Goal: Task Accomplishment & Management: Use online tool/utility

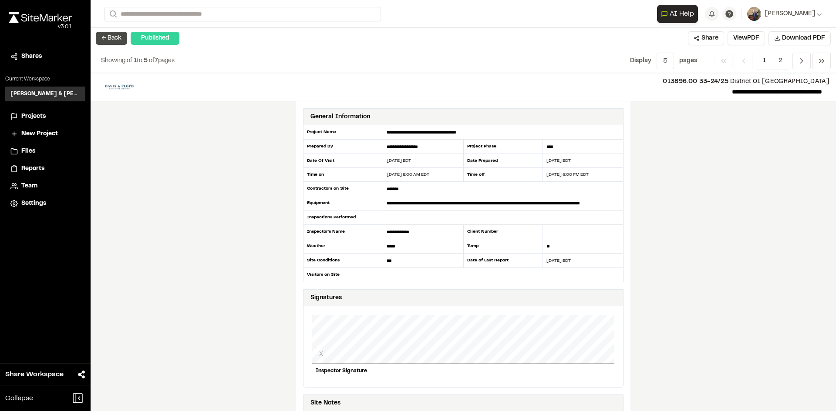
click at [119, 37] on button "← Back" at bounding box center [111, 38] width 31 height 13
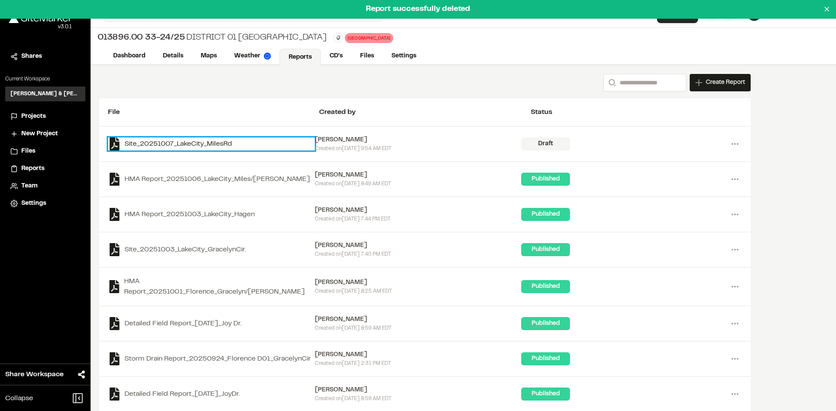
click at [186, 144] on link "Site_20251007_LakeCity_MilesRd" at bounding box center [211, 144] width 207 height 13
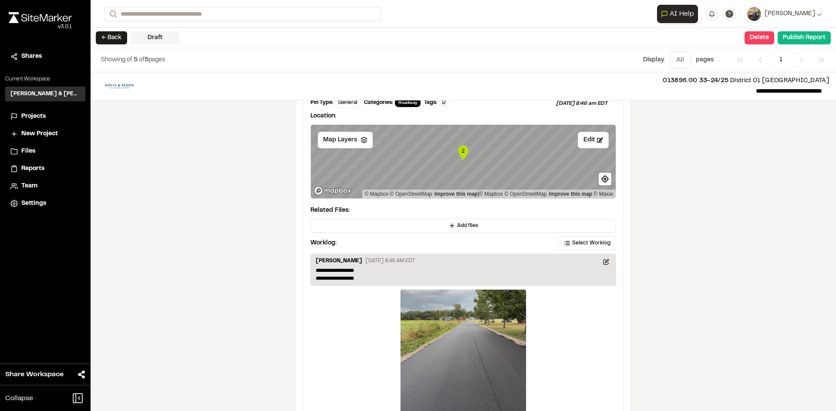
scroll to position [1430, 0]
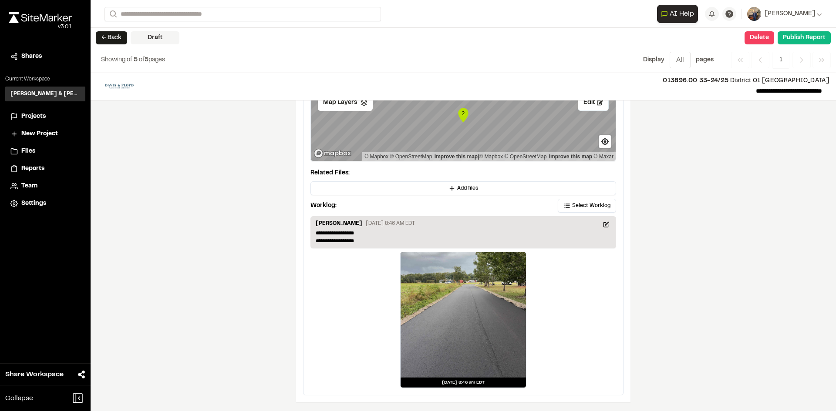
click at [470, 323] on div at bounding box center [462, 314] width 125 height 125
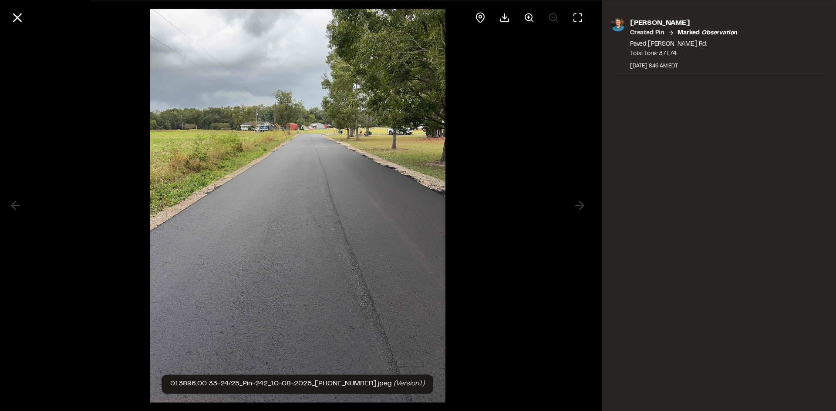
click at [342, 278] on img at bounding box center [298, 205] width 296 height 411
click at [527, 20] on circle at bounding box center [528, 16] width 7 height 7
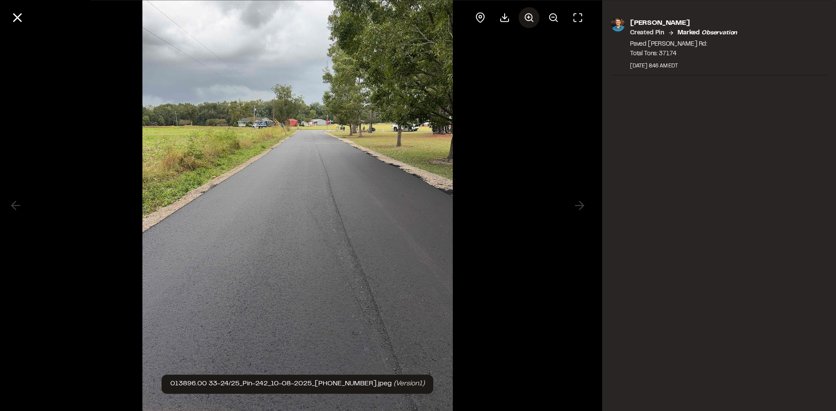
click at [532, 14] on icon at bounding box center [529, 17] width 10 height 10
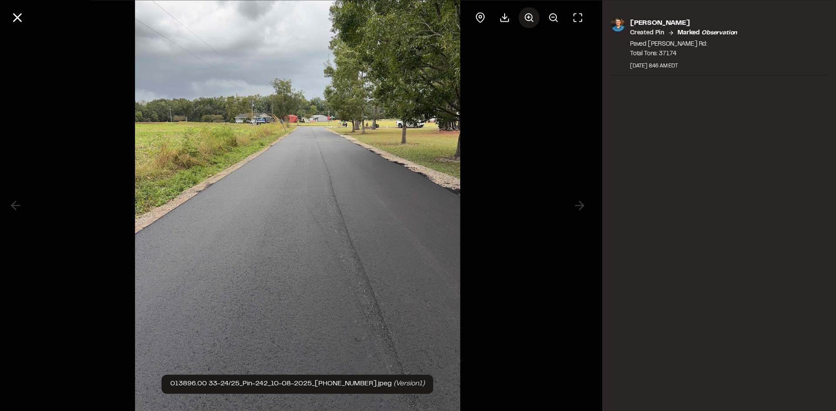
click at [532, 15] on icon at bounding box center [529, 17] width 10 height 10
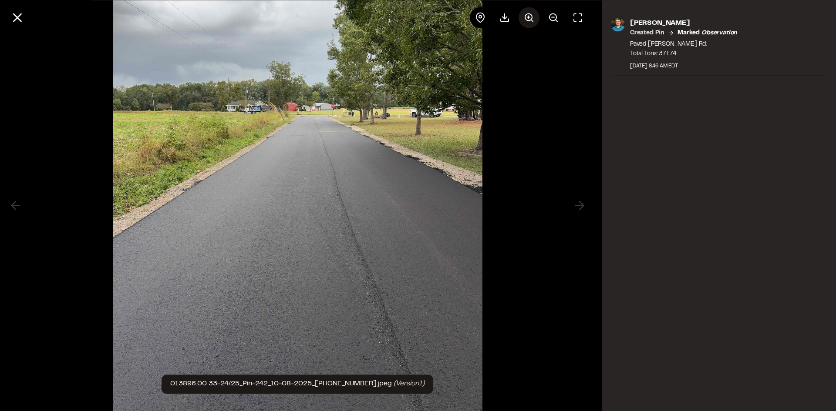
click at [532, 15] on icon at bounding box center [529, 17] width 10 height 10
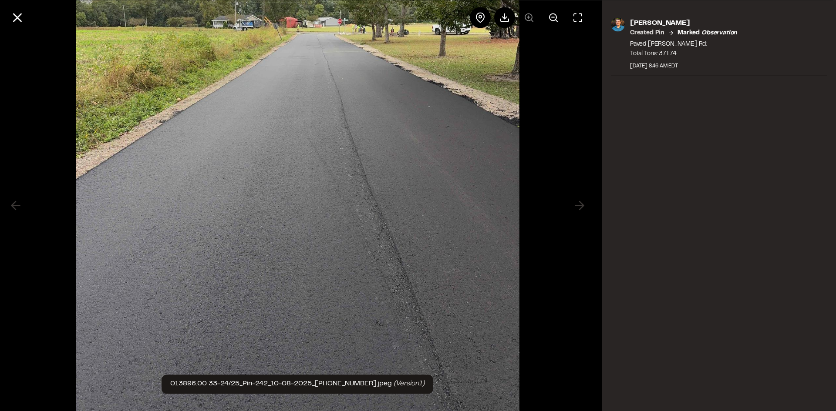
scroll to position [0, 0]
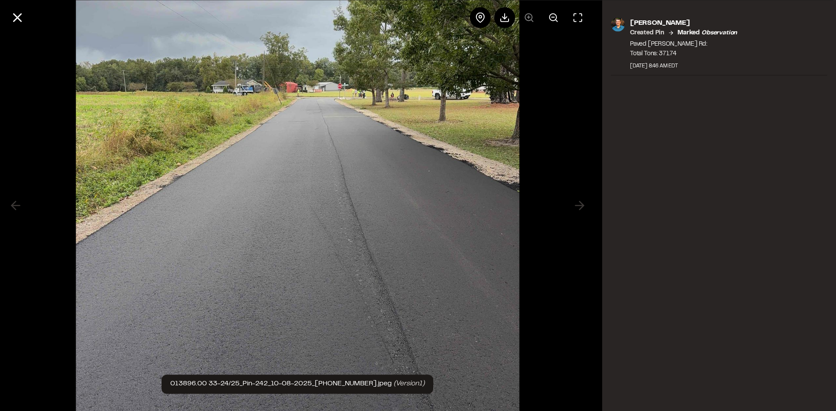
click at [315, 101] on img at bounding box center [297, 205] width 443 height 617
click at [549, 23] on button at bounding box center [553, 17] width 21 height 21
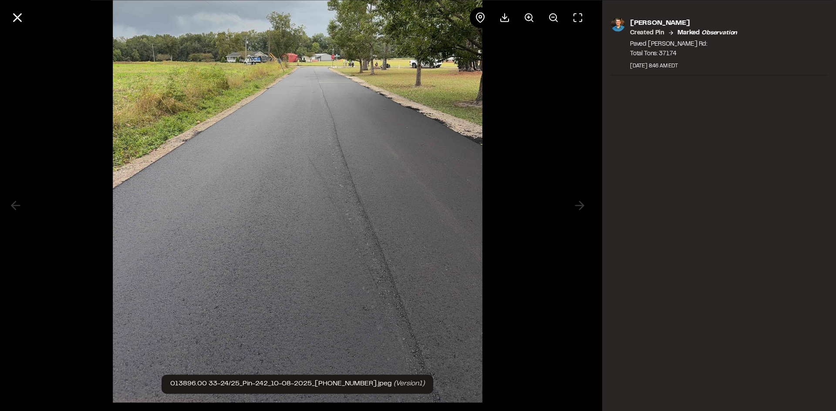
scroll to position [51, 0]
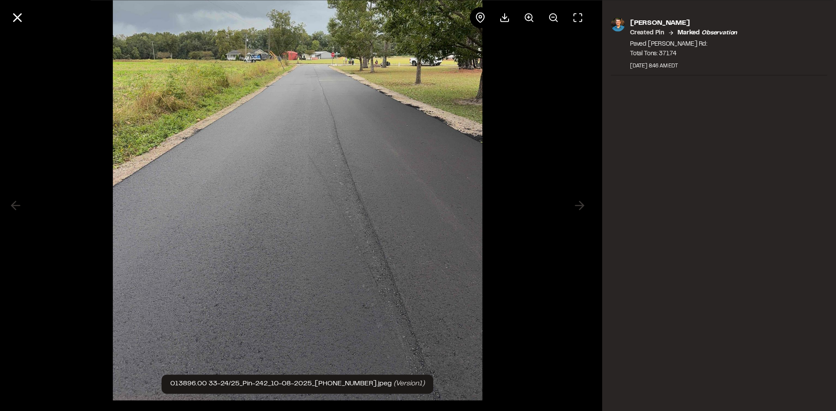
click at [579, 205] on div at bounding box center [297, 205] width 595 height 411
click at [526, 17] on icon at bounding box center [529, 17] width 10 height 10
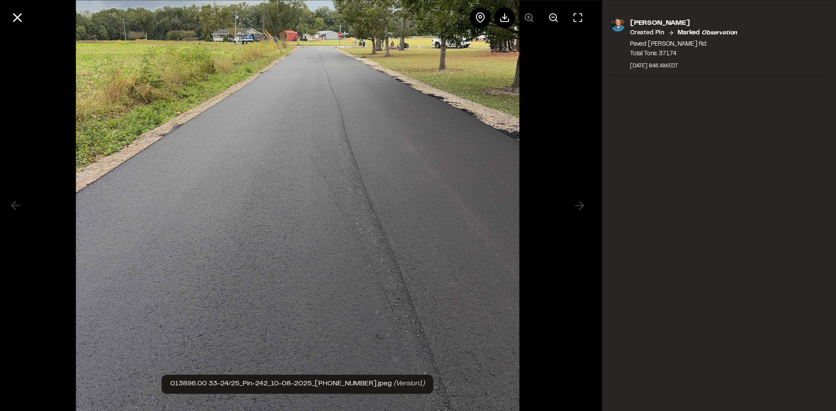
click at [525, 17] on div at bounding box center [529, 17] width 118 height 21
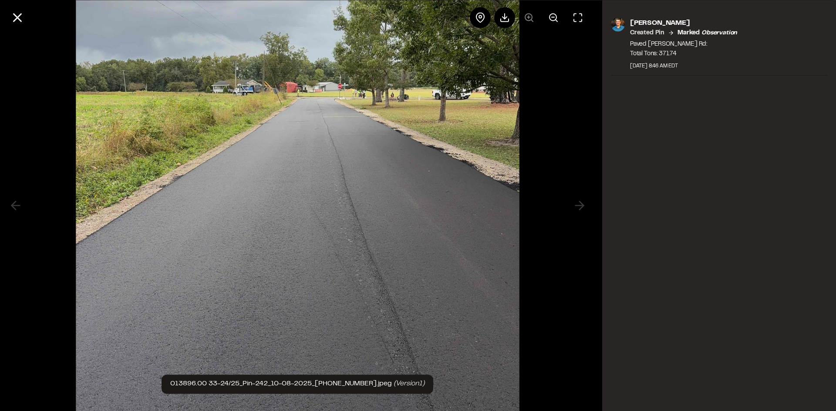
scroll to position [103, 0]
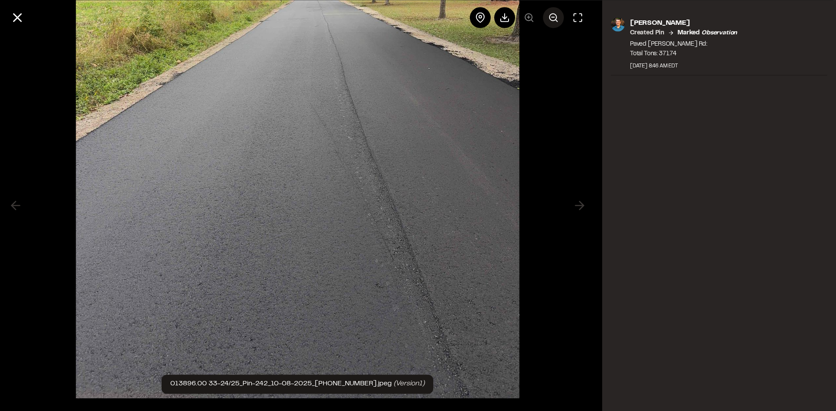
click at [558, 19] on icon at bounding box center [553, 17] width 10 height 10
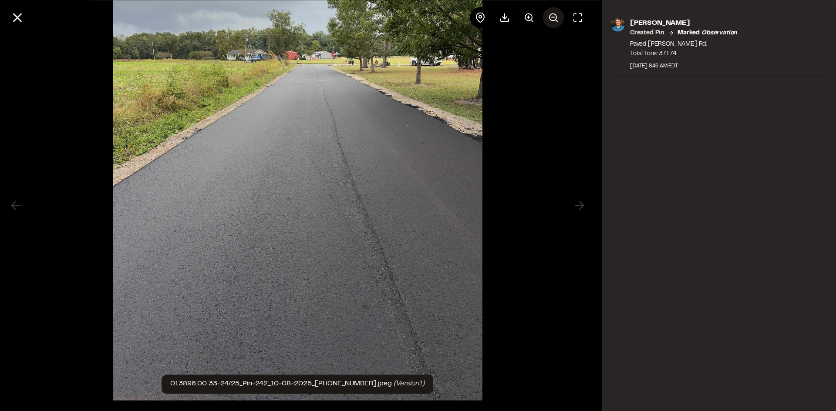
click at [556, 20] on line at bounding box center [556, 21] width 2 height 2
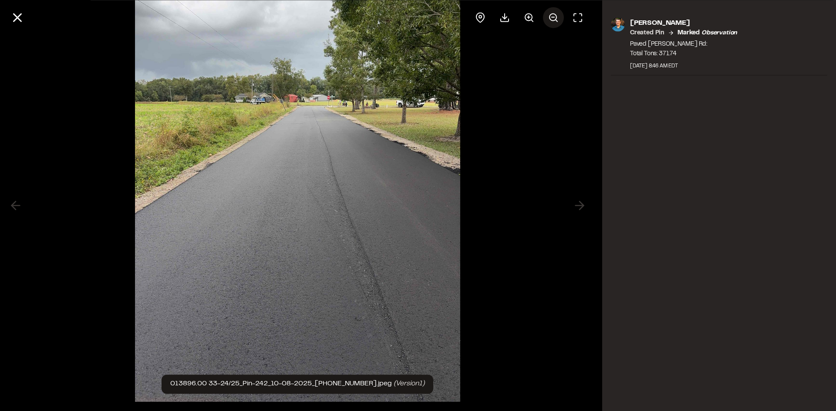
click at [556, 20] on line at bounding box center [556, 21] width 2 height 2
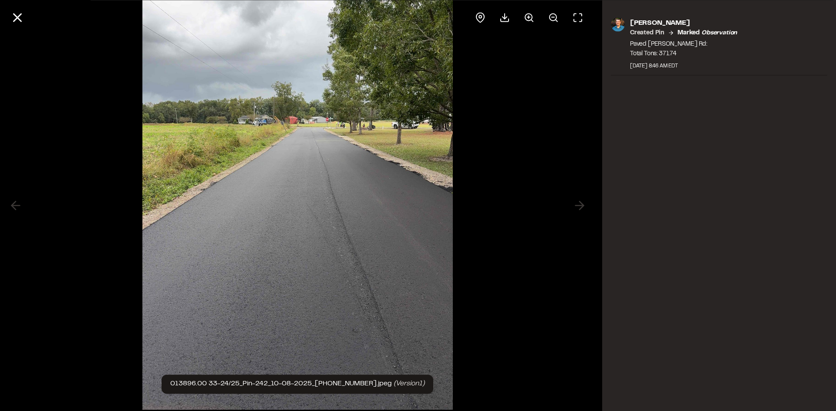
scroll to position [0, 0]
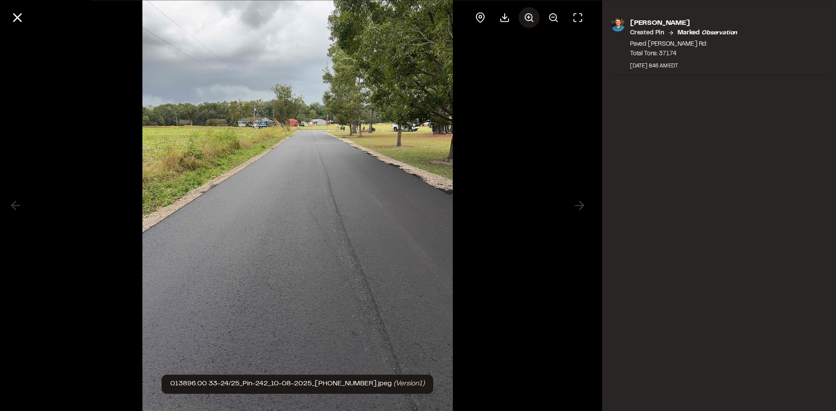
click at [531, 16] on icon at bounding box center [529, 17] width 10 height 10
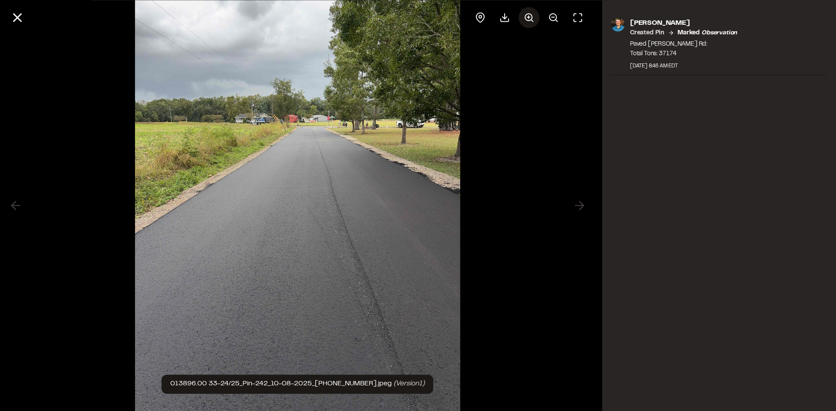
click at [531, 16] on icon at bounding box center [529, 17] width 10 height 10
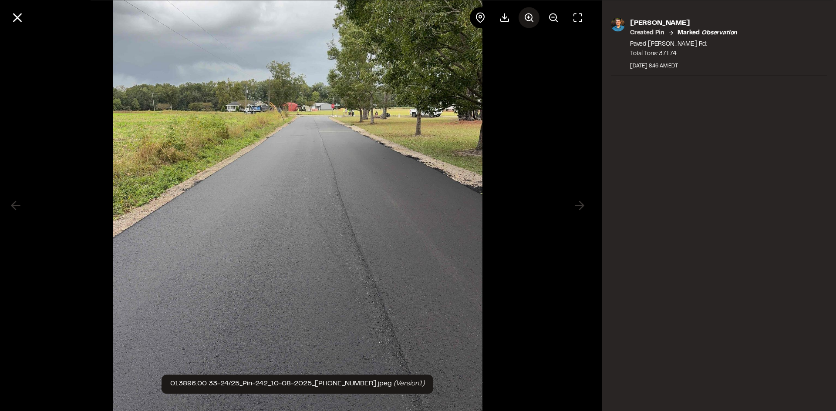
click at [531, 16] on icon at bounding box center [529, 17] width 10 height 10
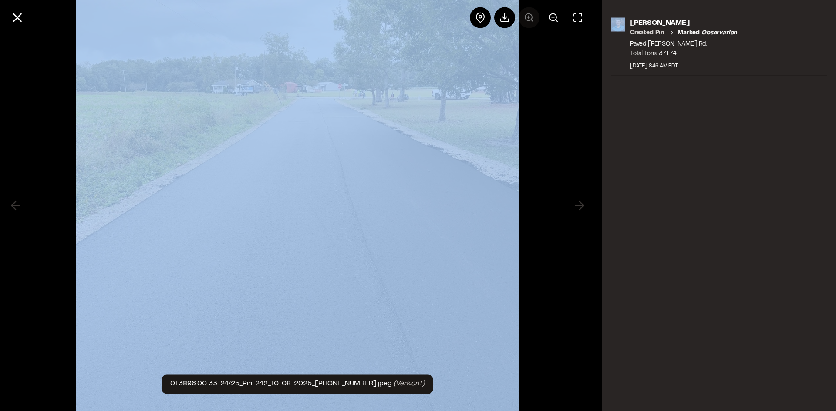
click at [531, 16] on div at bounding box center [529, 17] width 118 height 21
click at [549, 17] on circle at bounding box center [552, 16] width 7 height 7
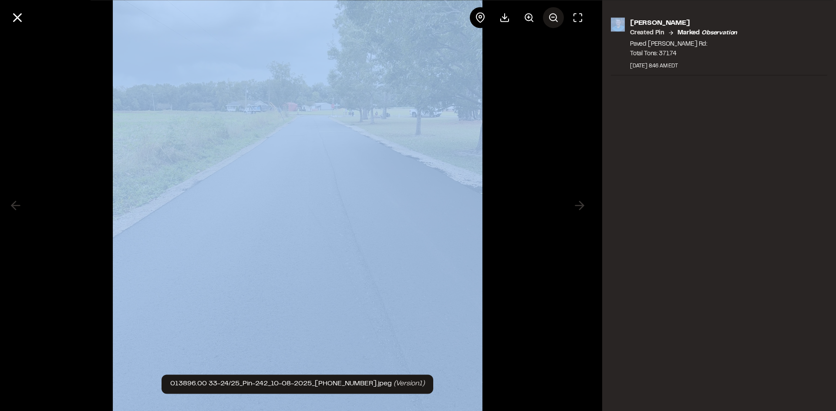
click at [549, 16] on circle at bounding box center [552, 16] width 7 height 7
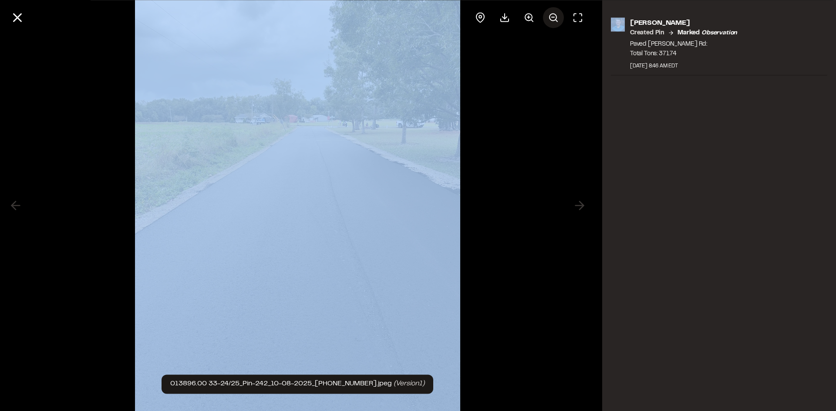
click at [549, 16] on circle at bounding box center [552, 16] width 7 height 7
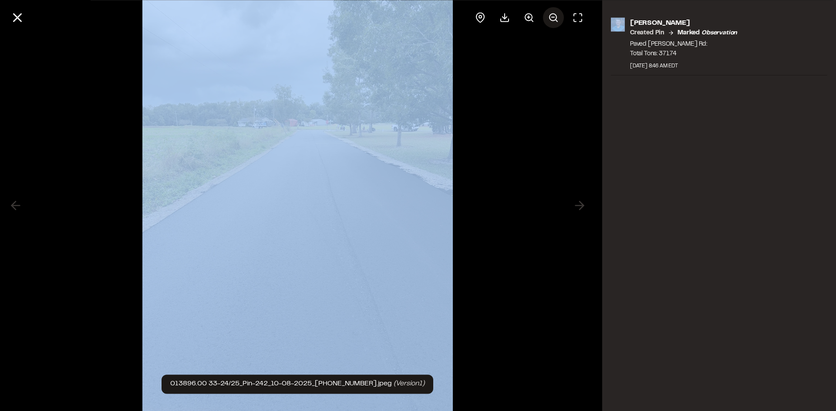
click at [549, 16] on circle at bounding box center [552, 16] width 7 height 7
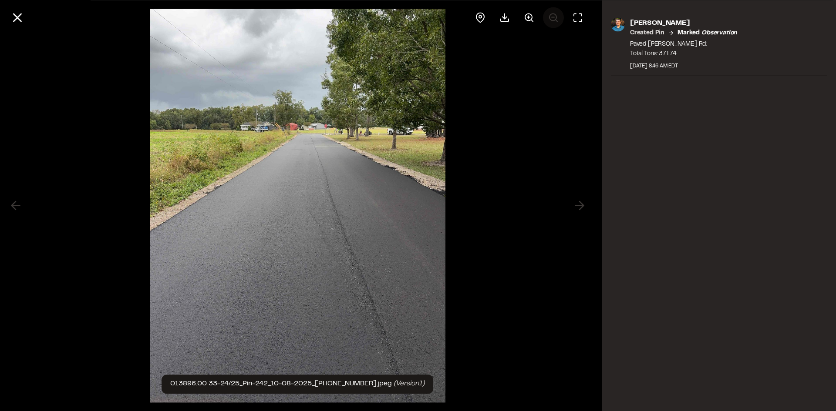
click at [549, 16] on div at bounding box center [529, 17] width 118 height 21
click at [527, 10] on button at bounding box center [528, 17] width 21 height 21
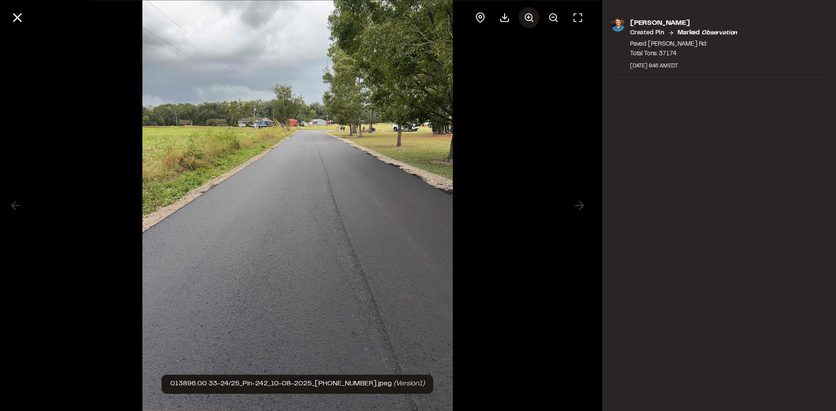
click at [527, 10] on button at bounding box center [528, 17] width 21 height 21
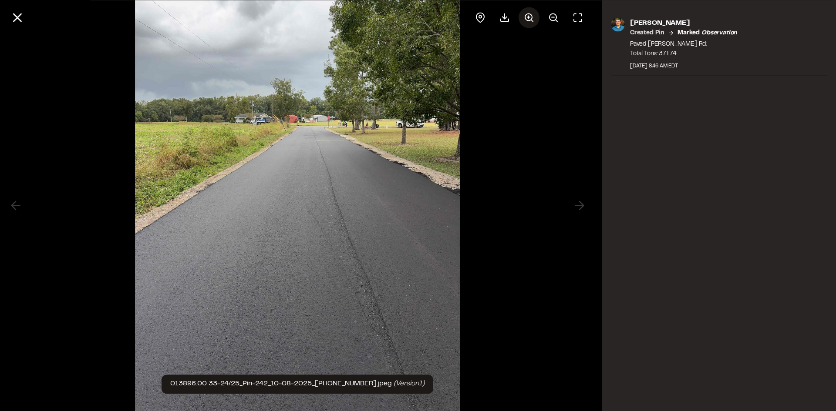
click at [527, 10] on button at bounding box center [528, 17] width 21 height 21
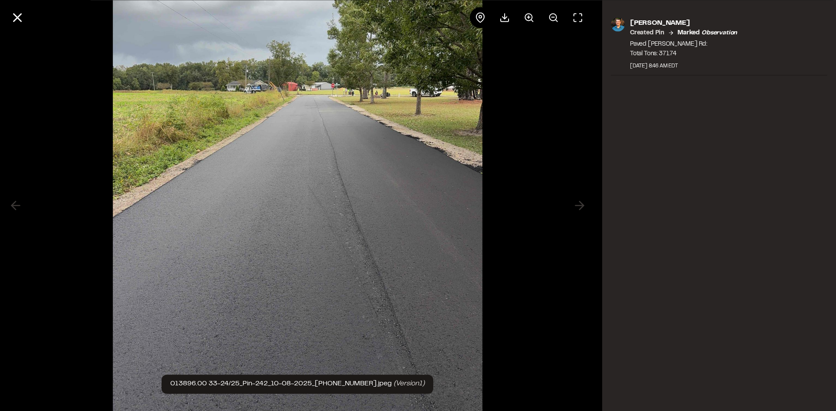
scroll to position [51, 0]
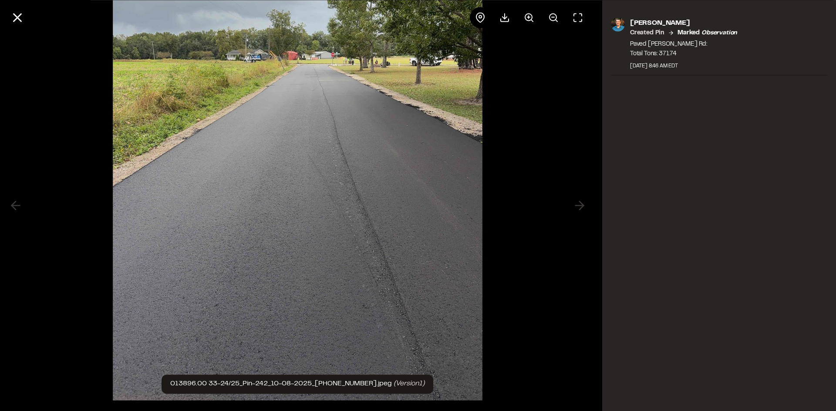
click at [527, 11] on button at bounding box center [528, 17] width 21 height 21
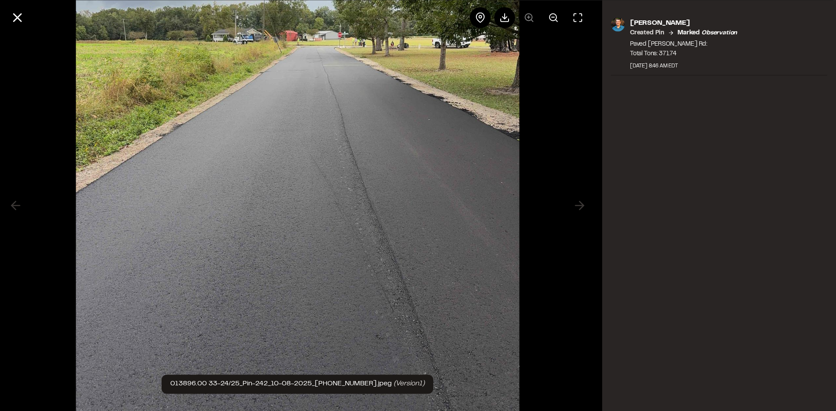
click at [525, 14] on div at bounding box center [529, 17] width 118 height 21
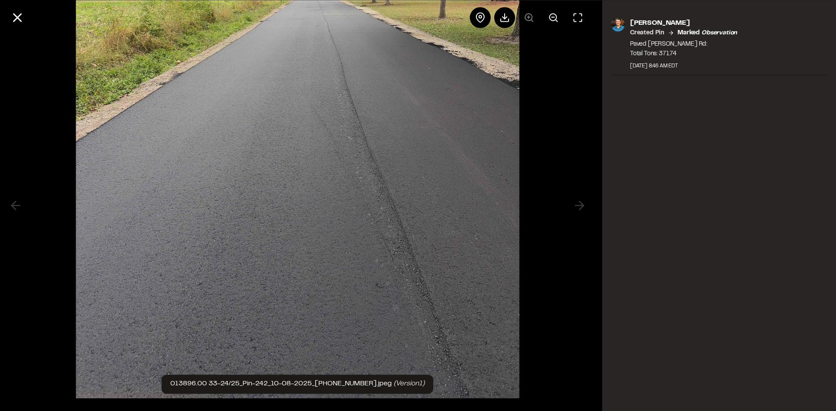
scroll to position [59, 0]
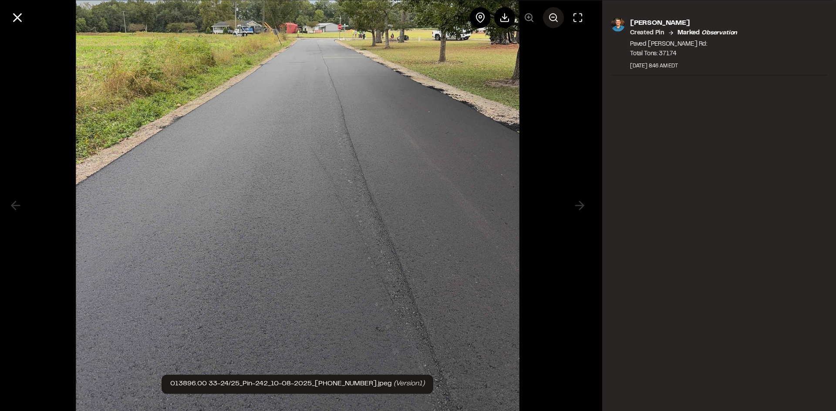
click at [555, 18] on icon at bounding box center [553, 17] width 10 height 10
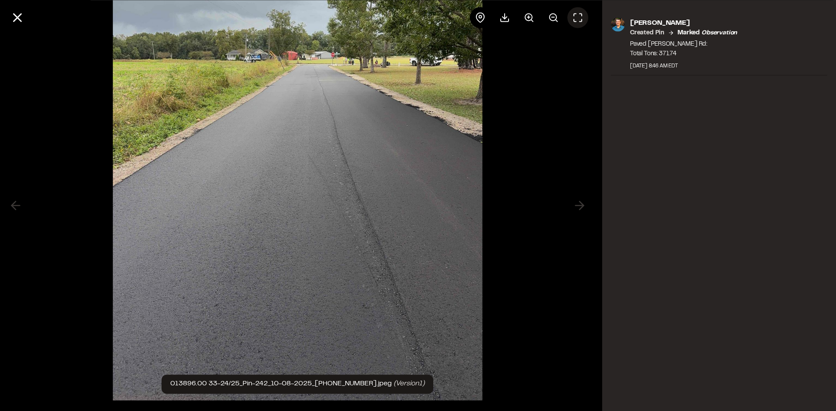
scroll to position [51, 0]
click at [581, 12] on icon at bounding box center [577, 17] width 10 height 10
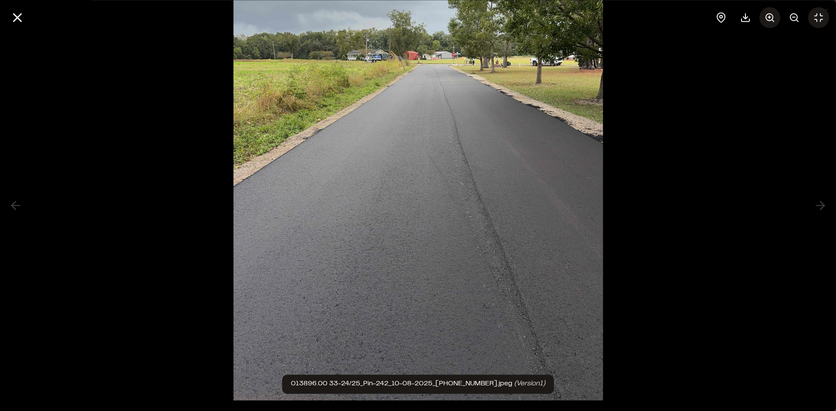
click at [772, 20] on line at bounding box center [773, 21] width 2 height 2
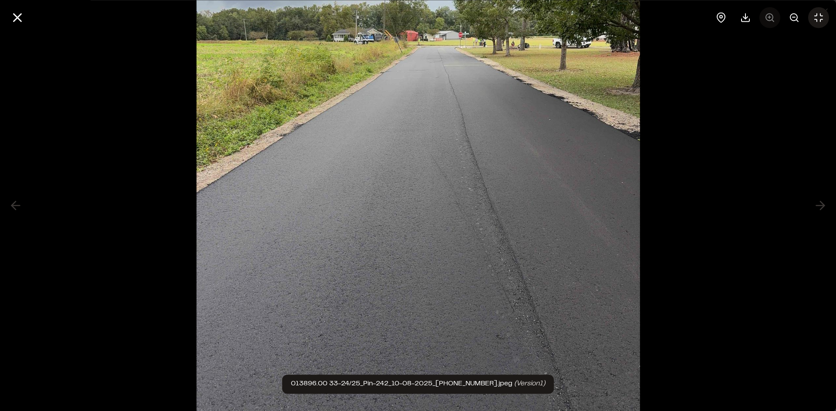
click at [772, 20] on div at bounding box center [769, 17] width 118 height 21
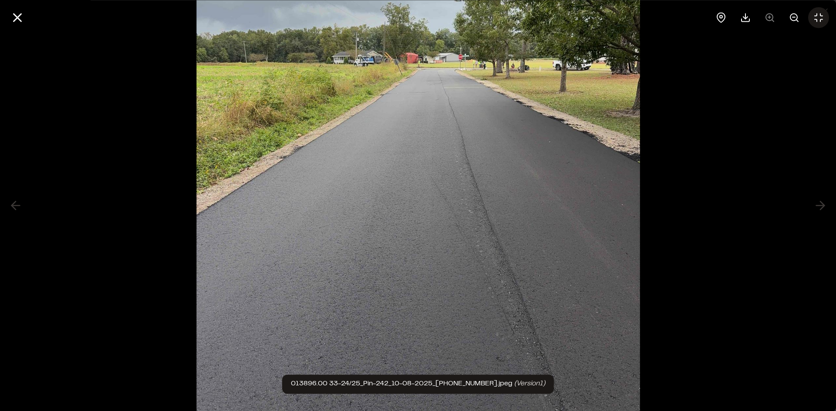
scroll to position [16, 0]
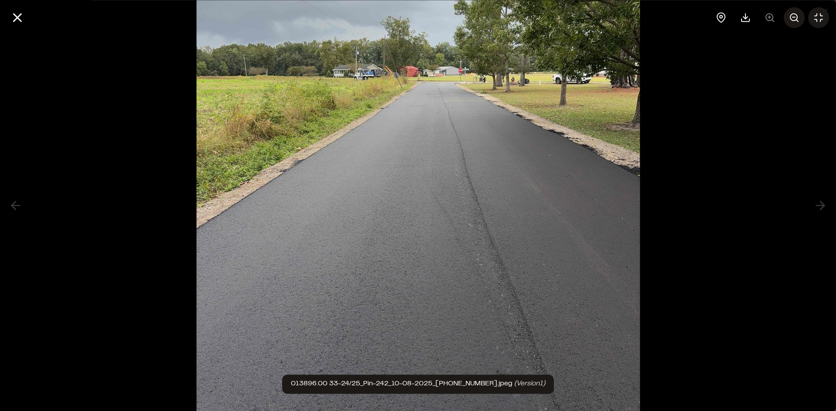
click at [797, 20] on icon at bounding box center [794, 17] width 10 height 10
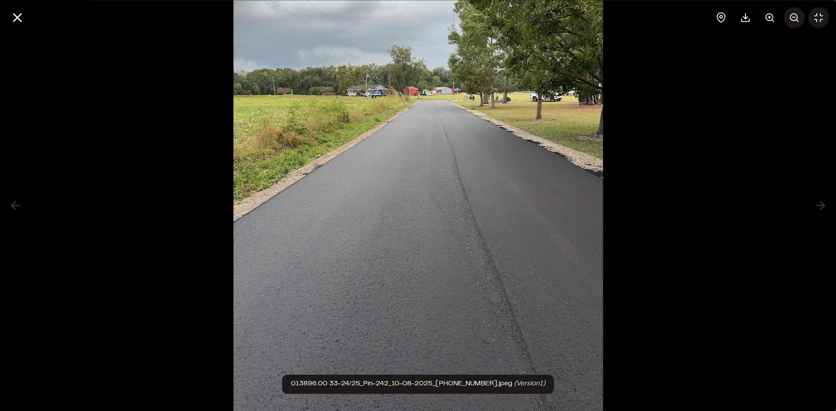
click at [797, 20] on icon at bounding box center [794, 17] width 10 height 10
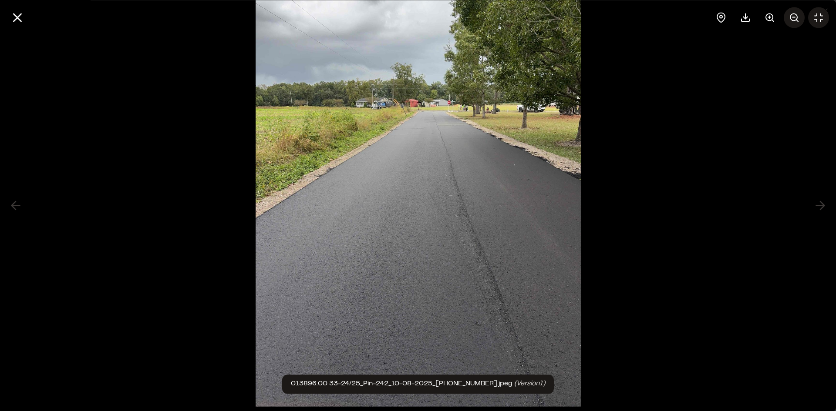
click at [797, 20] on icon at bounding box center [794, 17] width 10 height 10
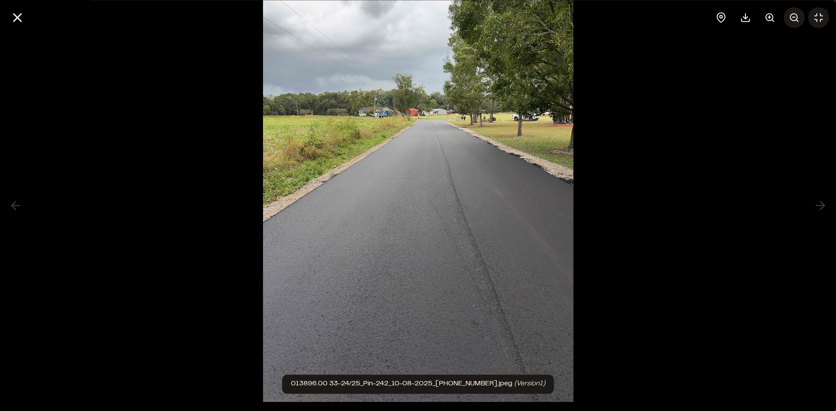
click at [797, 20] on icon at bounding box center [794, 17] width 10 height 10
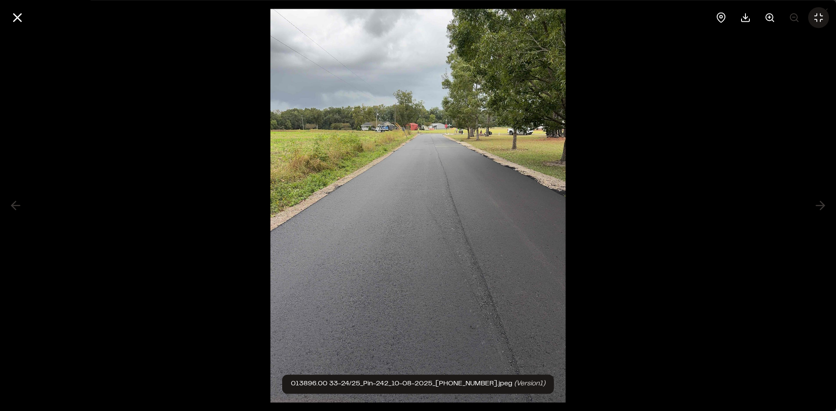
scroll to position [0, 0]
click at [771, 17] on icon at bounding box center [769, 17] width 10 height 10
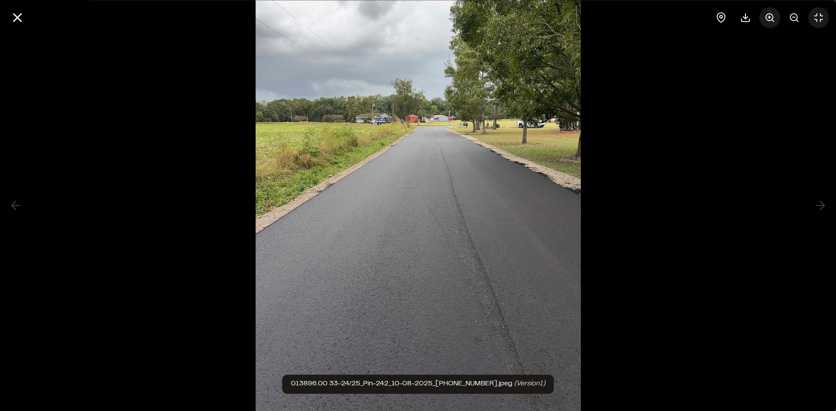
click at [771, 17] on icon at bounding box center [769, 17] width 10 height 10
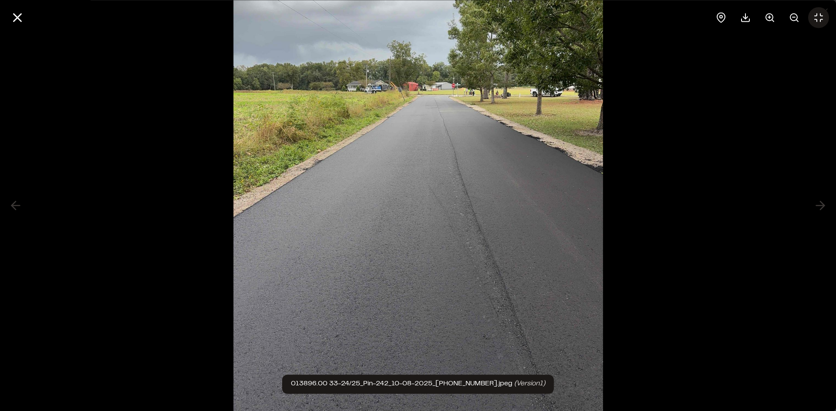
scroll to position [51, 0]
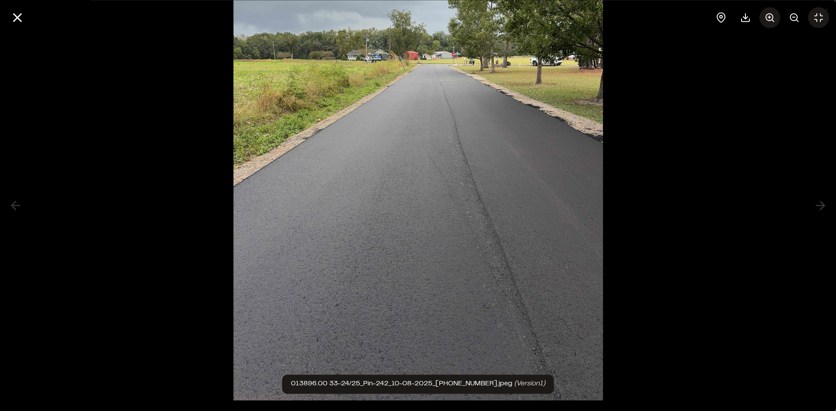
click at [772, 18] on circle at bounding box center [769, 16] width 7 height 7
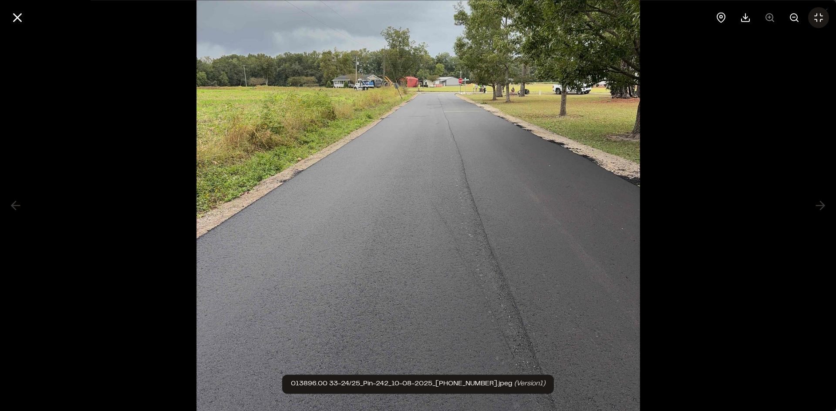
scroll to position [0, 0]
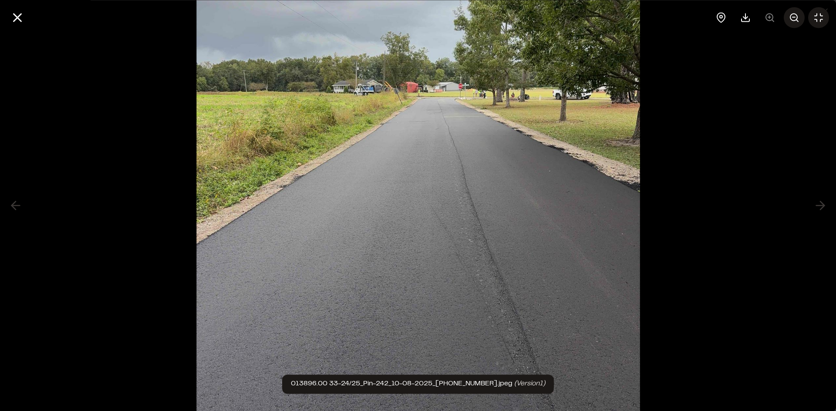
click at [790, 13] on icon at bounding box center [794, 17] width 10 height 10
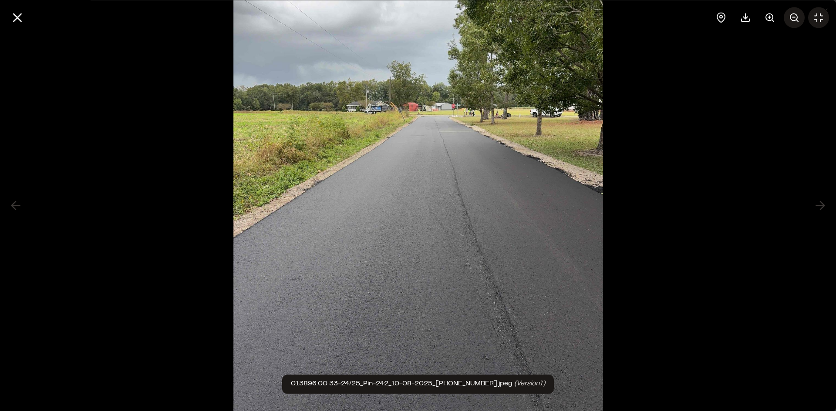
click at [795, 16] on icon at bounding box center [794, 17] width 10 height 10
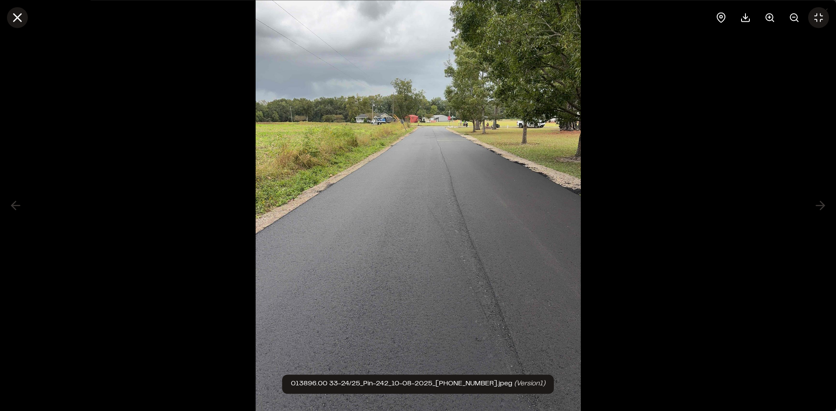
click at [19, 17] on icon at bounding box center [17, 17] width 15 height 15
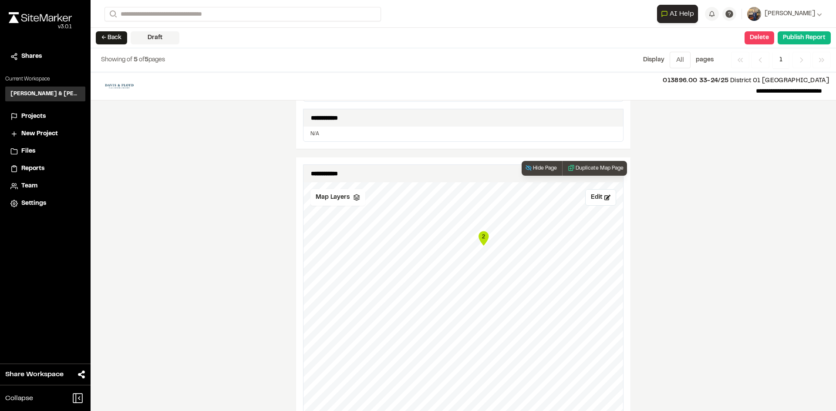
scroll to position [348, 0]
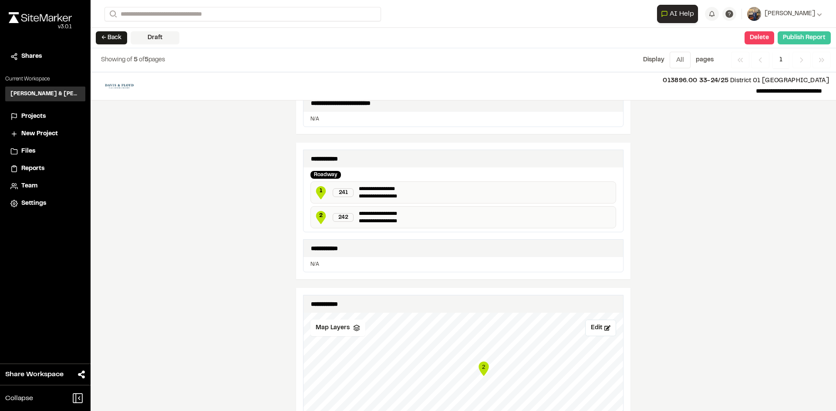
click at [785, 38] on button "Publish Report" at bounding box center [803, 37] width 53 height 13
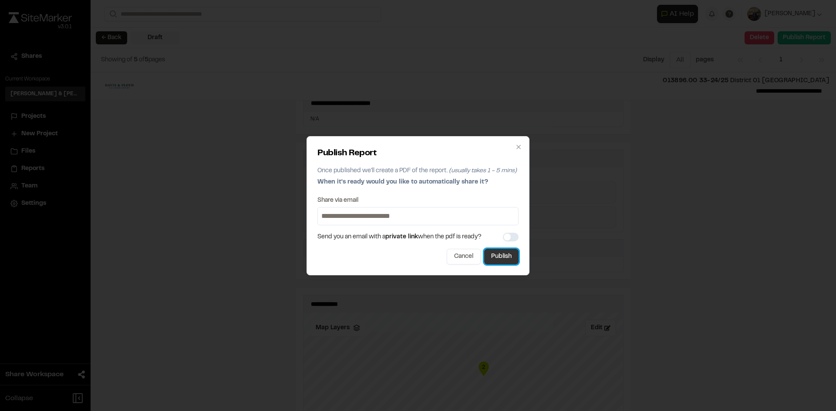
click at [502, 251] on button "Publish" at bounding box center [501, 257] width 34 height 16
